Goal: Task Accomplishment & Management: Complete application form

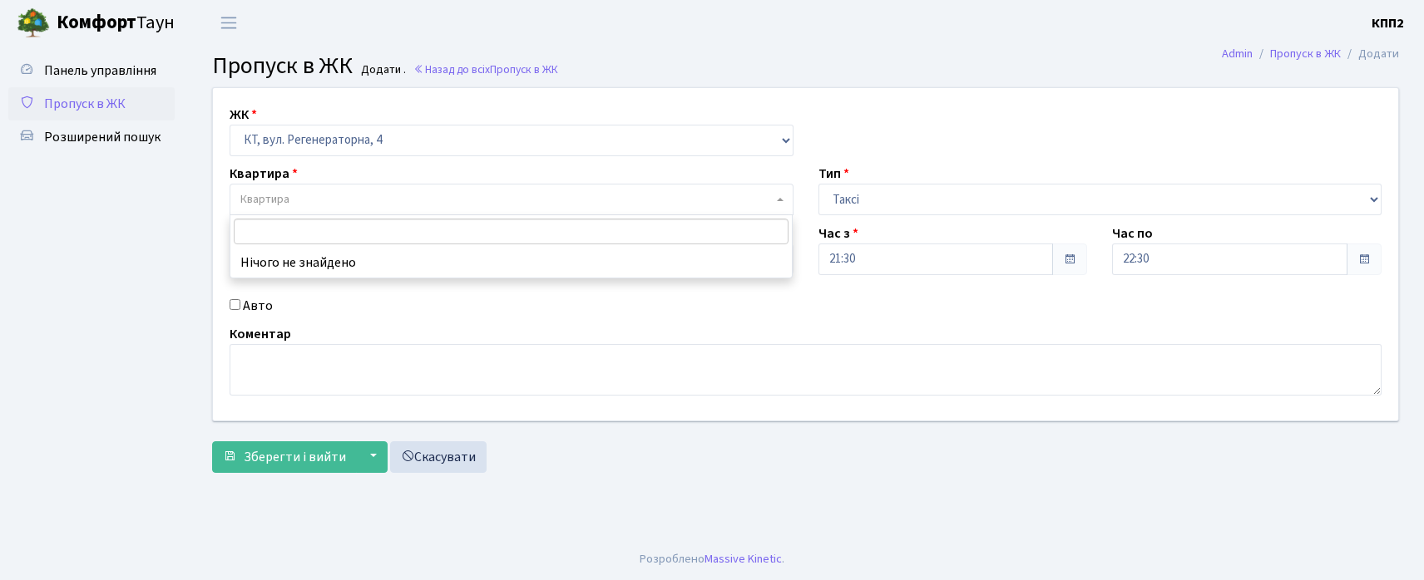
select select "271"
select select "2"
select select "271"
select select "2"
click at [101, 68] on span "Панель управління" at bounding box center [100, 71] width 112 height 18
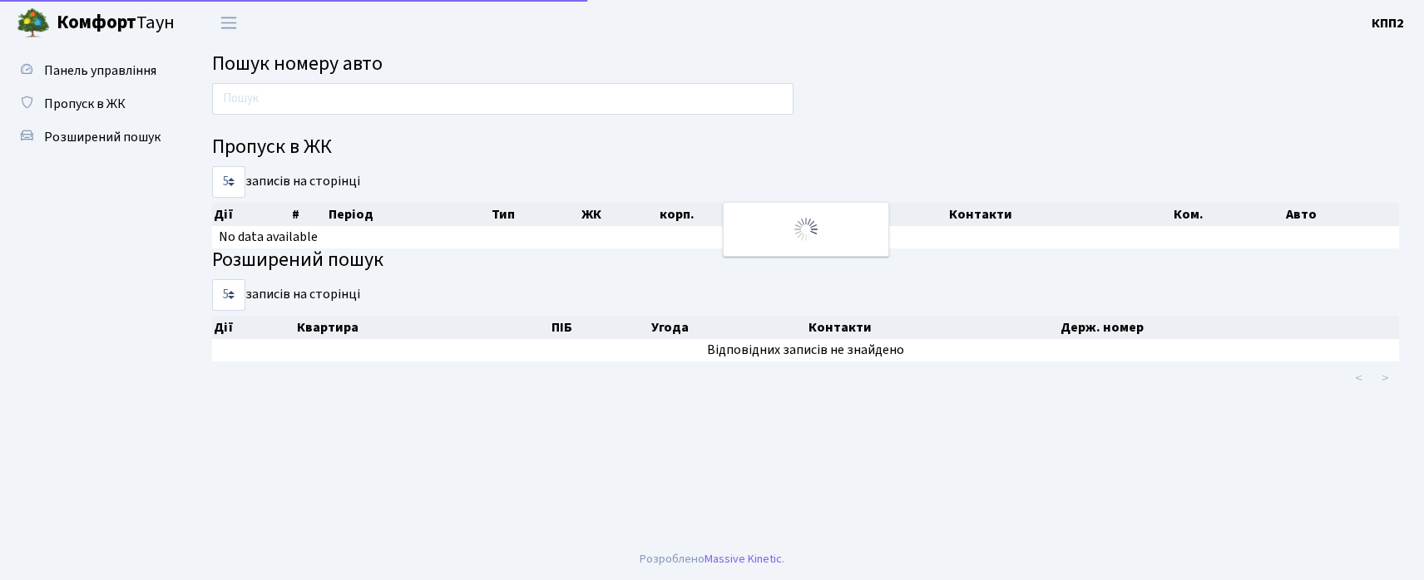
click at [273, 110] on input "text" at bounding box center [502, 99] width 581 height 32
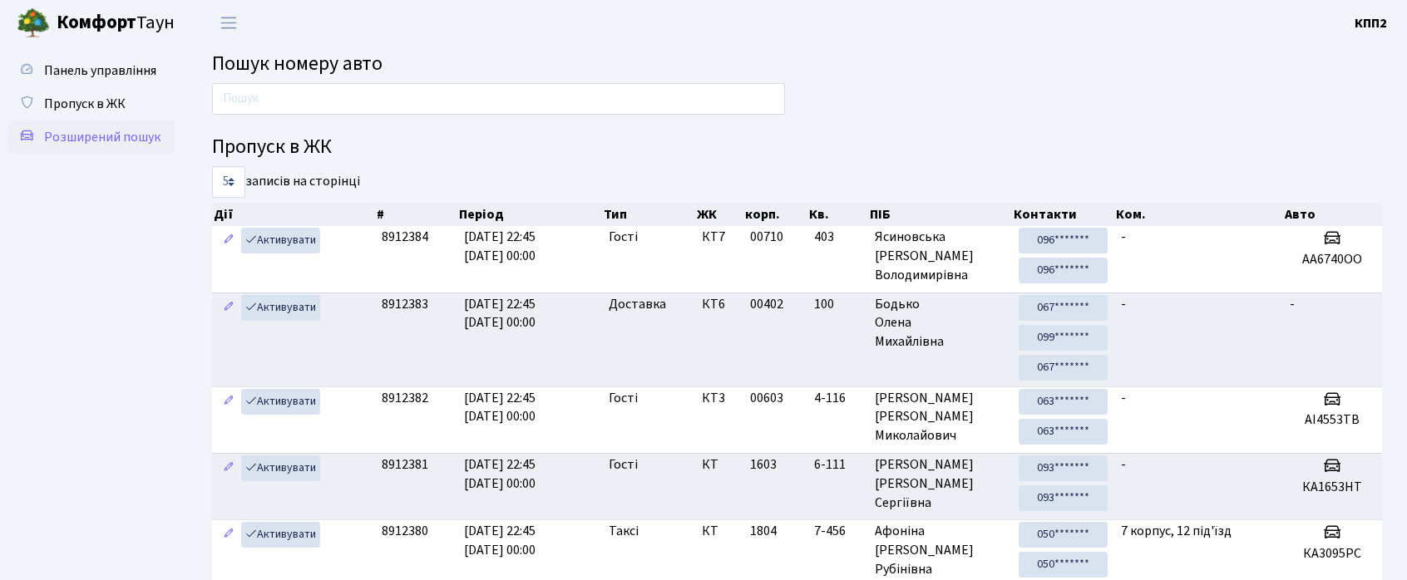
click at [127, 124] on link "Розширений пошук" at bounding box center [91, 137] width 166 height 33
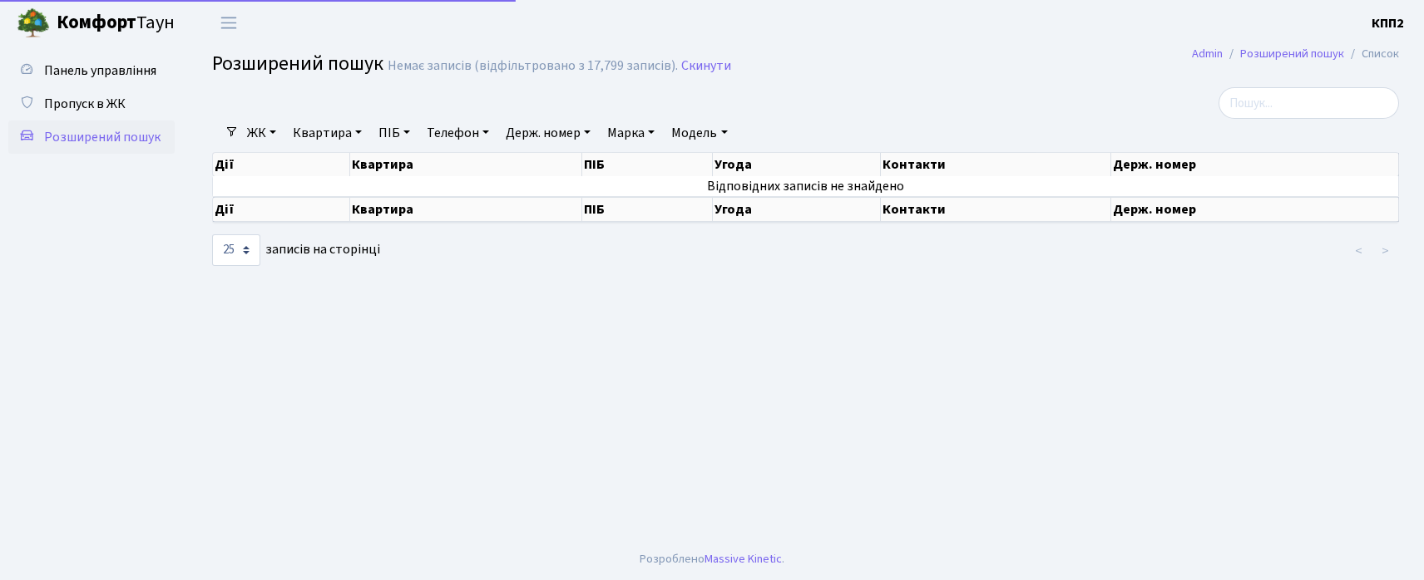
select select "25"
drag, startPoint x: 258, startPoint y: 110, endPoint x: 228, endPoint y: 116, distance: 30.7
click at [251, 113] on div at bounding box center [603, 103] width 807 height 32
click at [264, 131] on link "ЖК" at bounding box center [261, 133] width 42 height 28
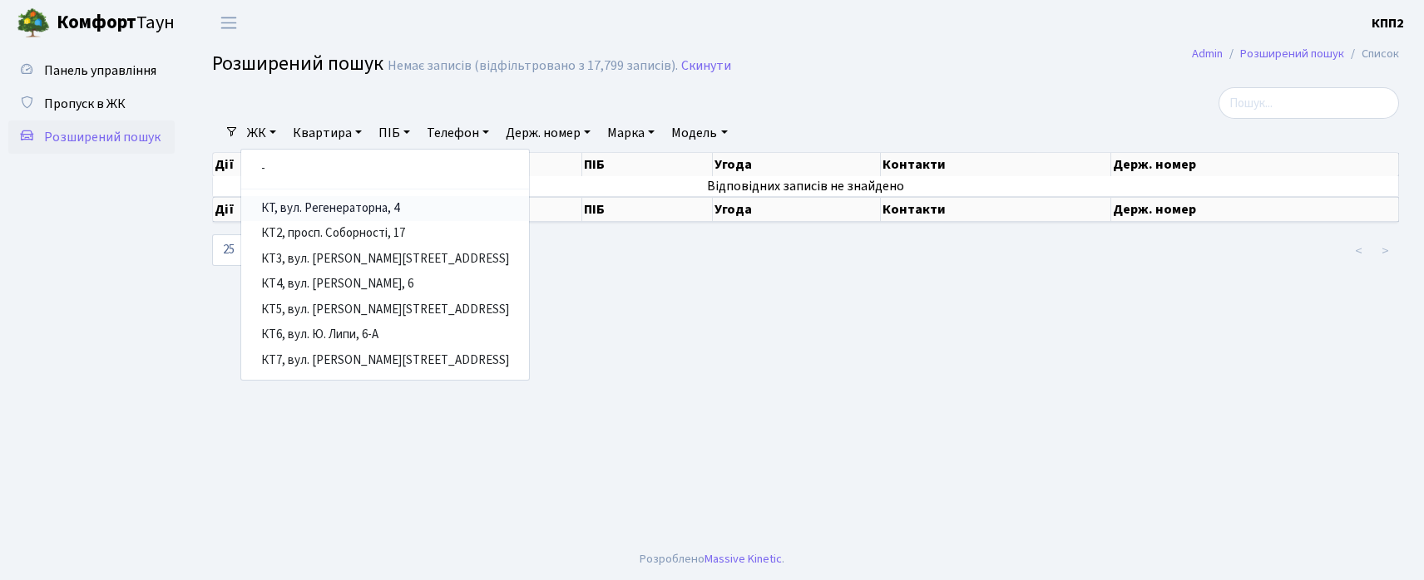
drag, startPoint x: 294, startPoint y: 204, endPoint x: 298, endPoint y: 158, distance: 45.9
click at [297, 203] on link "КТ, вул. Регенераторна, 4" at bounding box center [385, 209] width 288 height 26
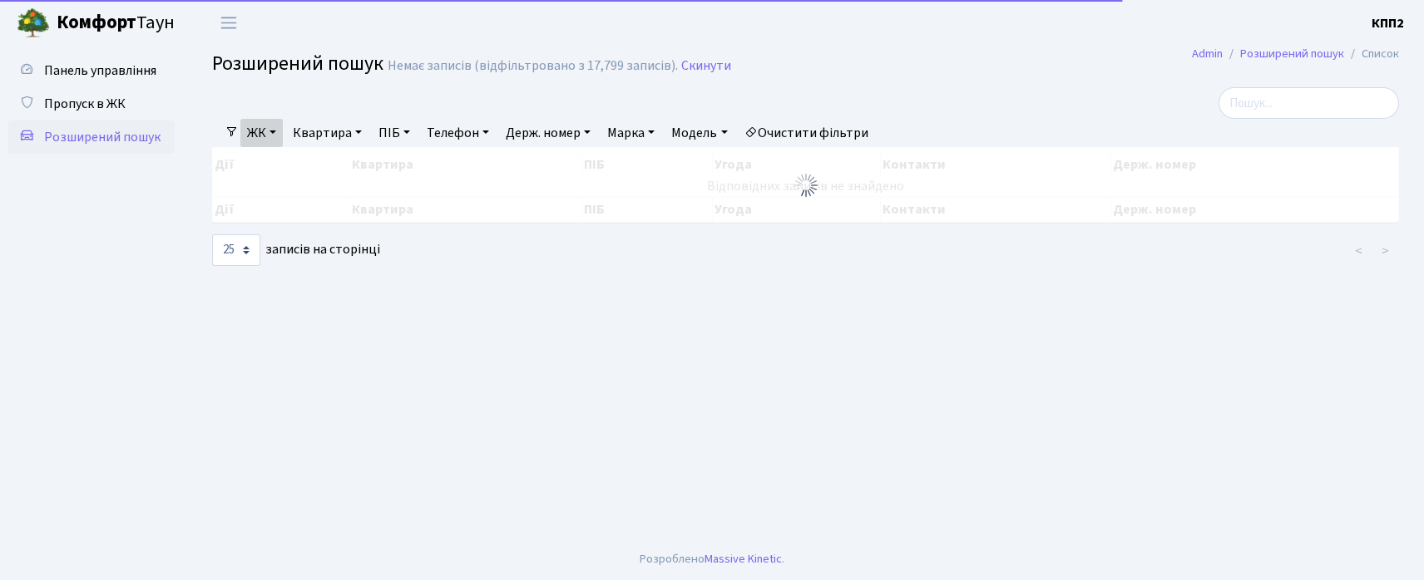
click at [309, 137] on link "Квартира" at bounding box center [327, 133] width 82 height 28
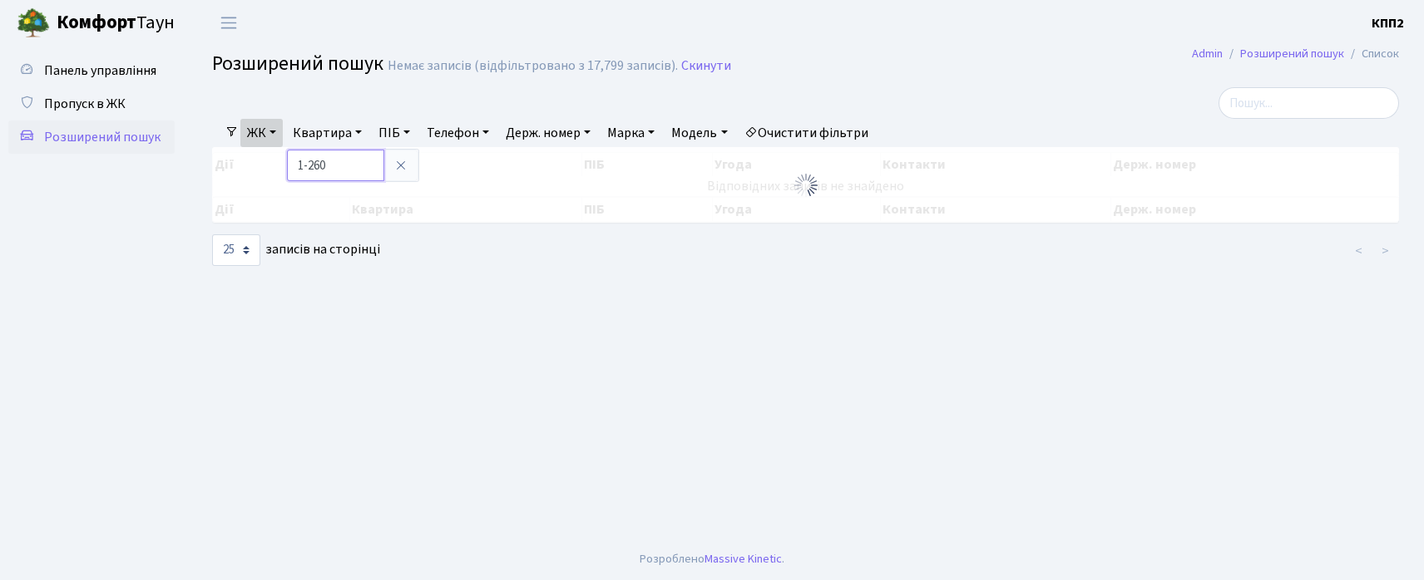
type input "1-260"
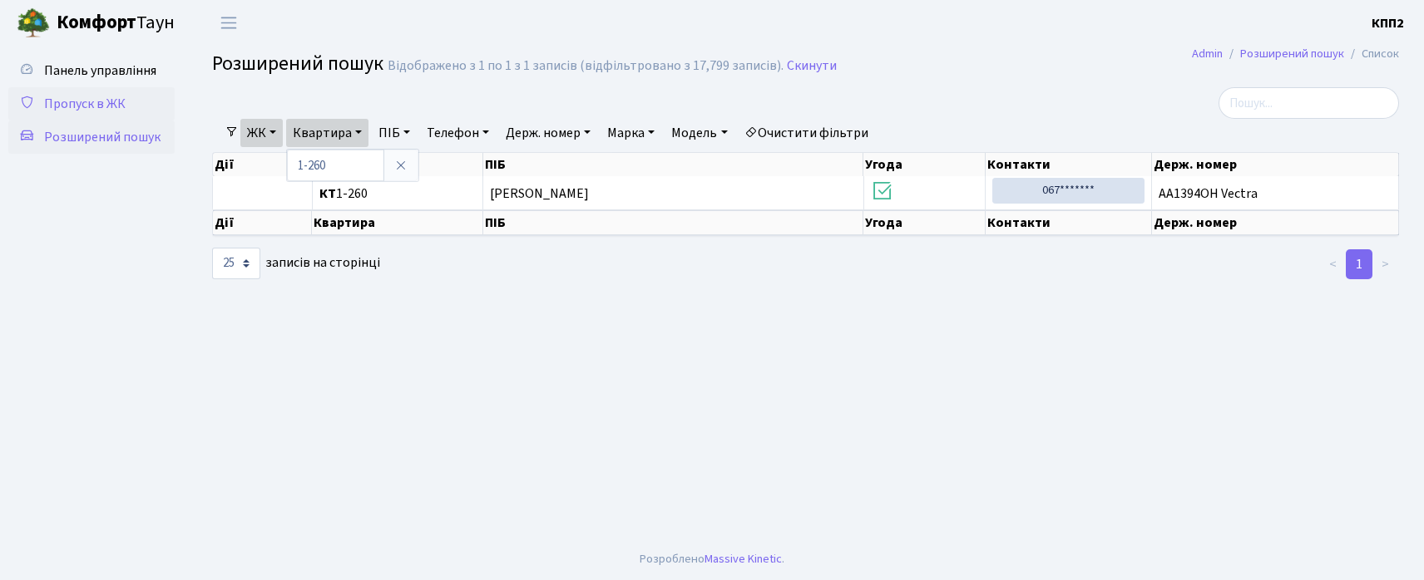
click at [120, 95] on span "Пропуск в ЖК" at bounding box center [84, 104] width 81 height 18
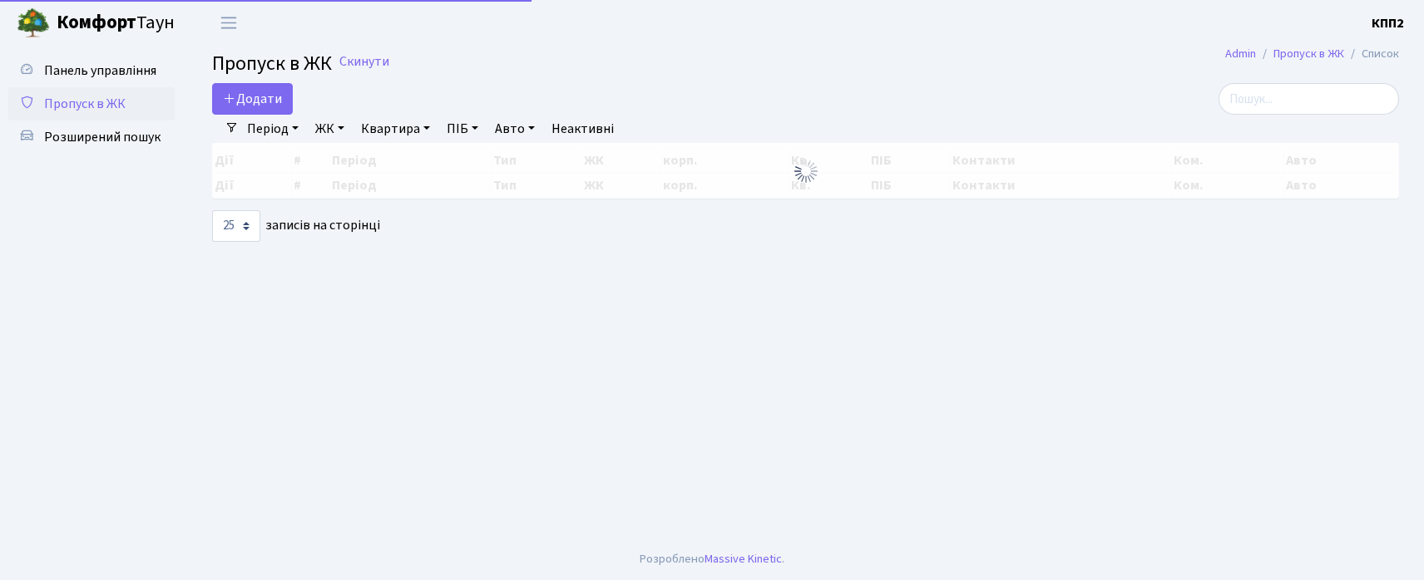
select select "25"
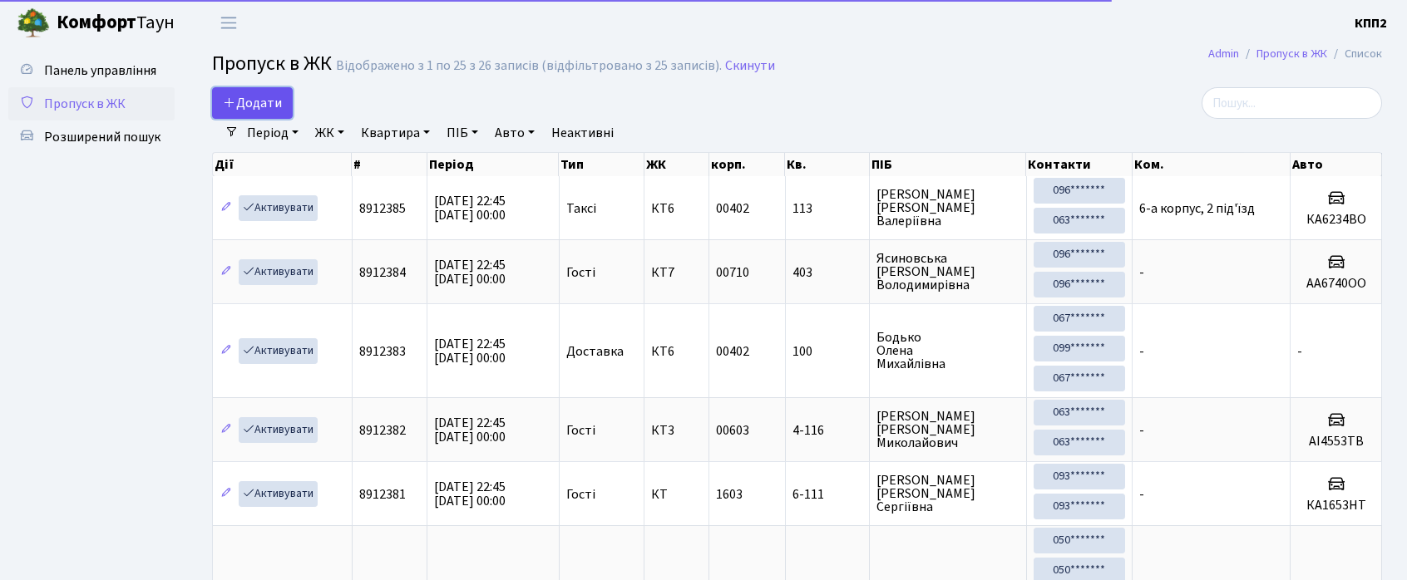
click at [263, 118] on link "Додати" at bounding box center [252, 103] width 81 height 32
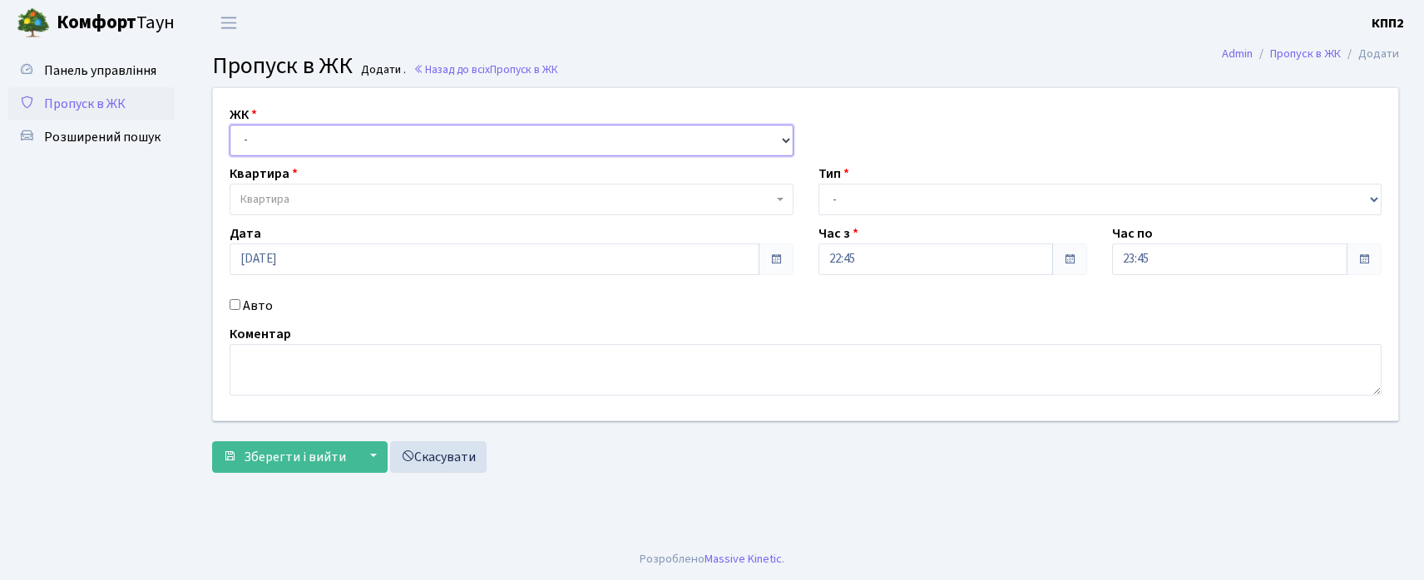
click at [264, 125] on select "- КТ, вул. Регенераторна, 4 КТ2, просп. [STREET_ADDRESS] [STREET_ADDRESS] [PERS…" at bounding box center [512, 141] width 564 height 32
select select "271"
click at [230, 125] on select "- КТ, вул. Регенераторна, 4 КТ2, просп. [STREET_ADDRESS] [STREET_ADDRESS] [PERS…" at bounding box center [512, 141] width 564 height 32
select select
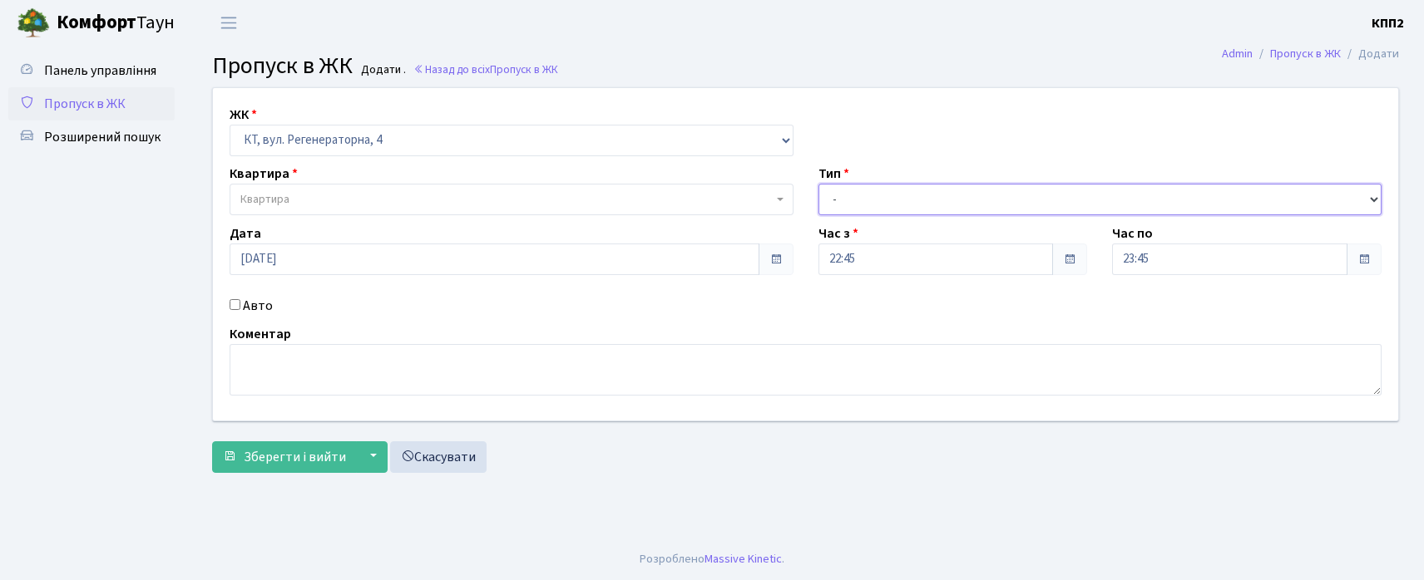
drag, startPoint x: 846, startPoint y: 200, endPoint x: 845, endPoint y: 211, distance: 11.7
click at [845, 203] on select "- Доставка Таксі Гості Сервіс" at bounding box center [1100, 200] width 564 height 32
click at [817, 279] on div "ЖК - КТ, вул. Регенераторна, 4 КТ2, просп. [STREET_ADDRESS] [STREET_ADDRESS] [P…" at bounding box center [805, 254] width 1210 height 333
click at [409, 190] on span "Квартира" at bounding box center [512, 200] width 564 height 32
